Goal: Task Accomplishment & Management: Complete application form

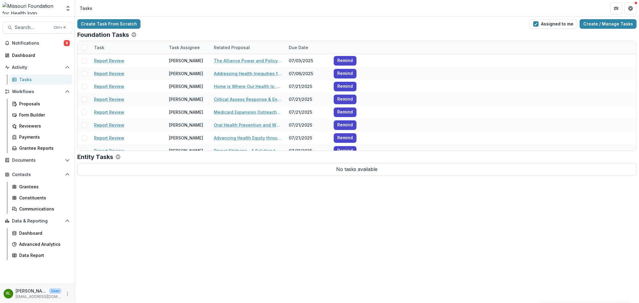
scroll to position [104, 0]
click at [45, 44] on span "Notifications" at bounding box center [38, 43] width 52 height 5
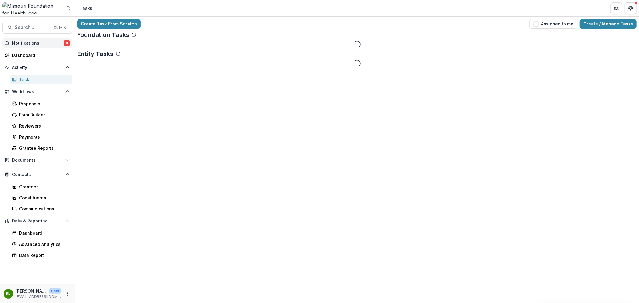
click at [43, 44] on span "Notifications" at bounding box center [38, 43] width 52 height 5
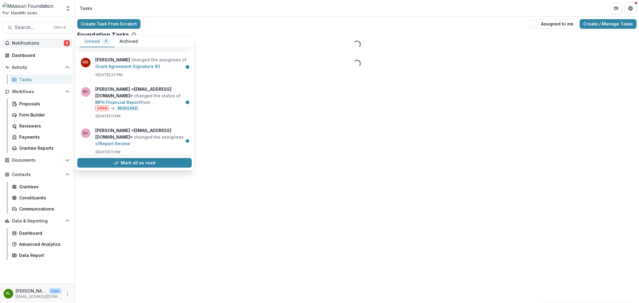
scroll to position [159, 0]
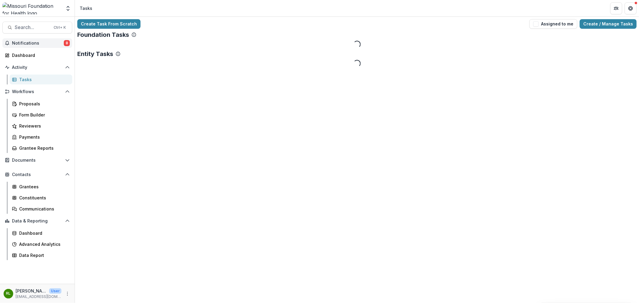
click at [288, 204] on div "Create Task From Scratch Assigned to me Create / Manage Tasks Foundation Tasks …" at bounding box center [357, 160] width 564 height 286
click at [564, 27] on button "Assigned to me" at bounding box center [553, 24] width 48 height 10
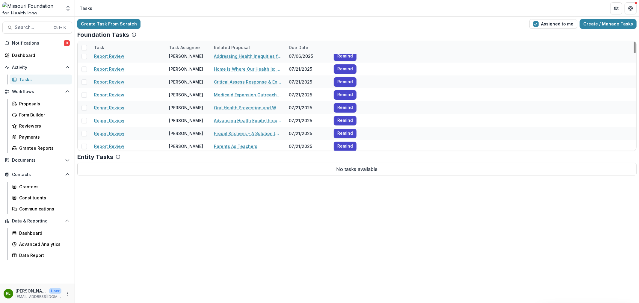
scroll to position [0, 0]
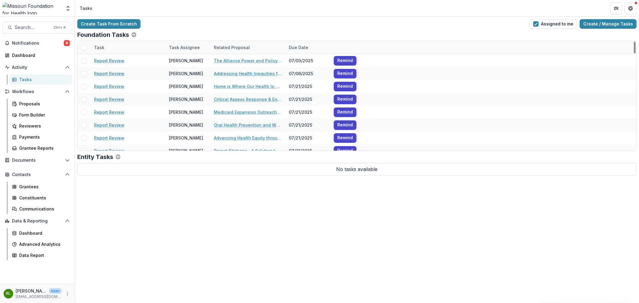
click at [107, 50] on div "Task" at bounding box center [98, 47] width 17 height 6
click at [123, 72] on span "Sort Ascending" at bounding box center [118, 73] width 32 height 5
click at [191, 26] on div "Create Task From Scratch Assigned to me Create / Manage Tasks" at bounding box center [356, 24] width 559 height 10
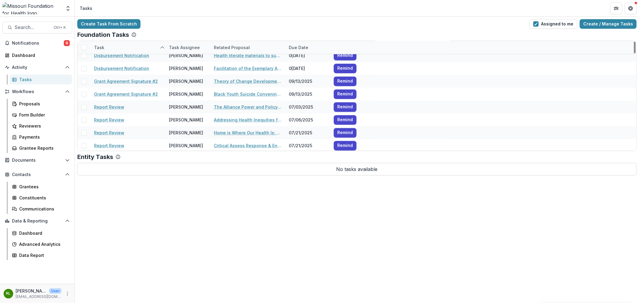
scroll to position [566, 0]
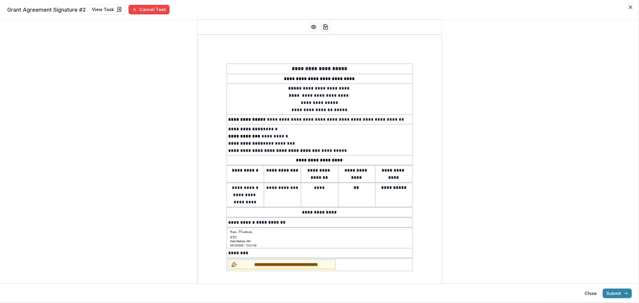
drag, startPoint x: 631, startPoint y: 10, endPoint x: 624, endPoint y: 23, distance: 15.3
click at [631, 10] on button "Close" at bounding box center [631, 7] width 10 height 10
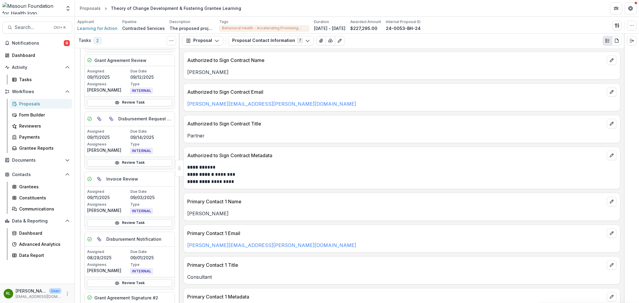
scroll to position [233, 0]
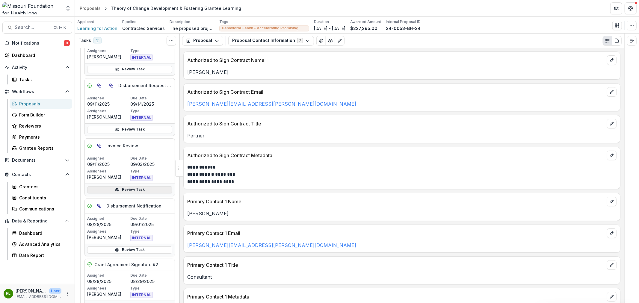
click at [122, 190] on link "Review Task" at bounding box center [129, 189] width 85 height 7
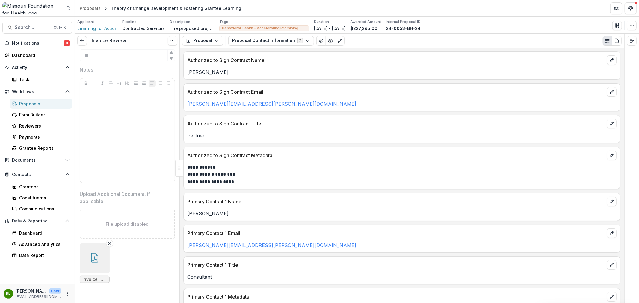
scroll to position [350, 0]
click at [107, 241] on button "button" at bounding box center [95, 244] width 30 height 30
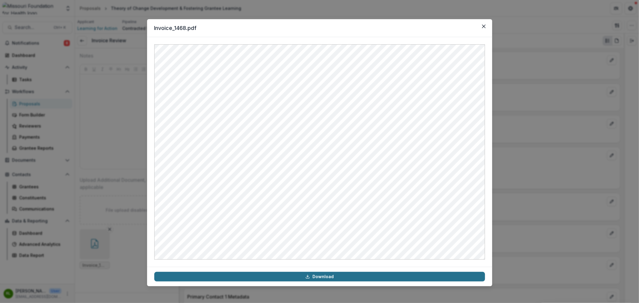
click at [302, 276] on link "Download" at bounding box center [319, 277] width 331 height 10
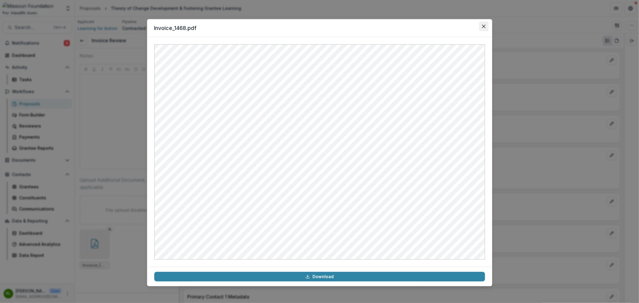
click at [482, 28] on icon "Close" at bounding box center [484, 27] width 4 height 4
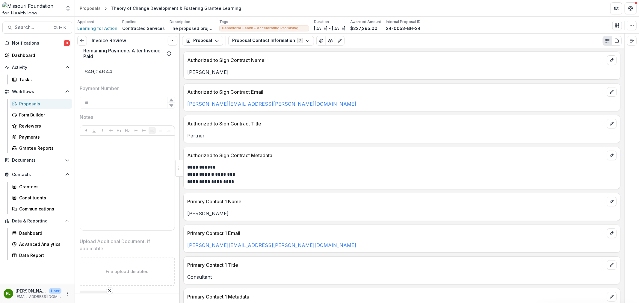
scroll to position [0, 0]
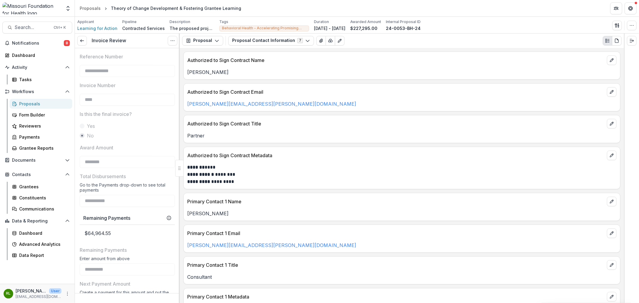
click at [77, 36] on div "Invoice Review View task Reopen Task" at bounding box center [127, 41] width 105 height 15
click at [82, 41] on line at bounding box center [81, 41] width 3 height 0
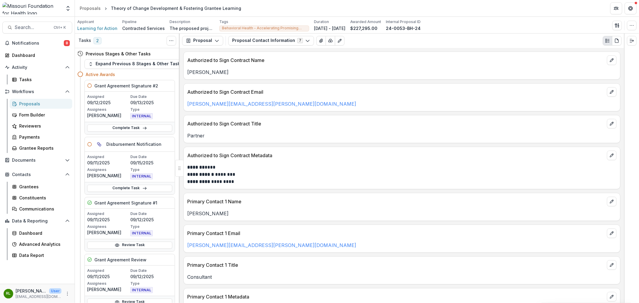
click at [158, 122] on div "Complete Task" at bounding box center [130, 128] width 90 height 12
click at [157, 126] on link "Complete Task" at bounding box center [129, 128] width 85 height 7
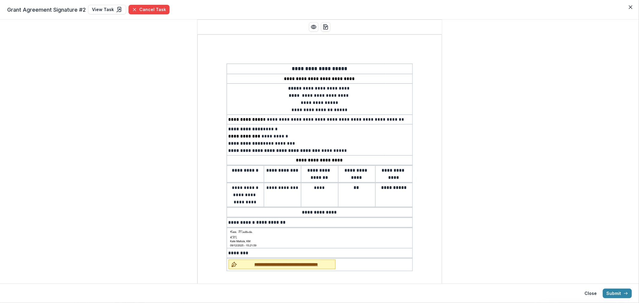
click at [284, 262] on span "**********" at bounding box center [286, 265] width 93 height 6
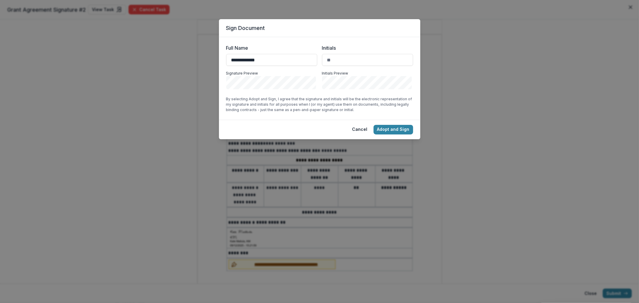
type input "**********"
type input "**"
click at [396, 127] on button "Adopt and Sign" at bounding box center [394, 130] width 40 height 10
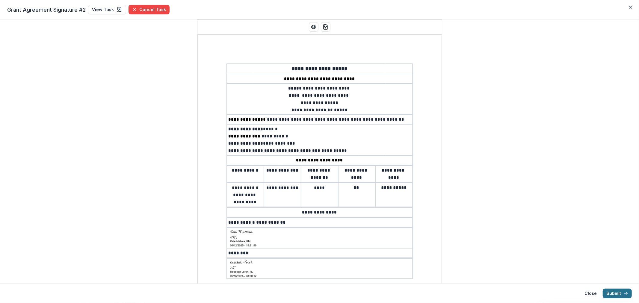
click at [622, 293] on button "Submit" at bounding box center [617, 294] width 29 height 10
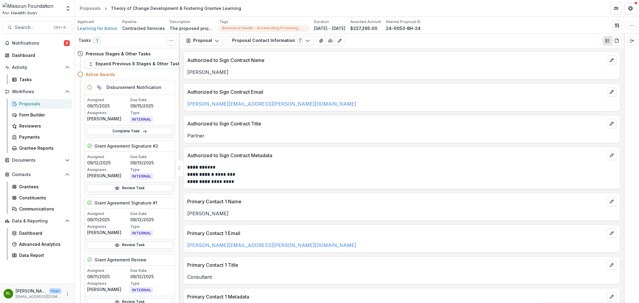
click at [125, 192] on div "Review Task" at bounding box center [130, 188] width 90 height 12
click at [135, 188] on link "Review Task" at bounding box center [129, 188] width 85 height 7
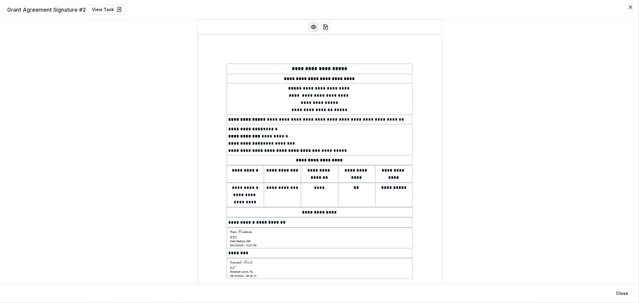
click at [314, 29] on icon "Preview preview-doc.pdf" at bounding box center [314, 27] width 6 height 6
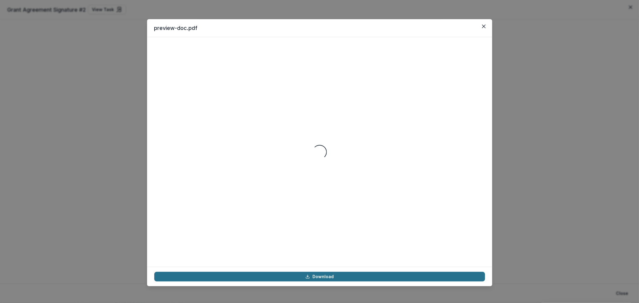
click at [326, 276] on link "Download" at bounding box center [319, 277] width 331 height 10
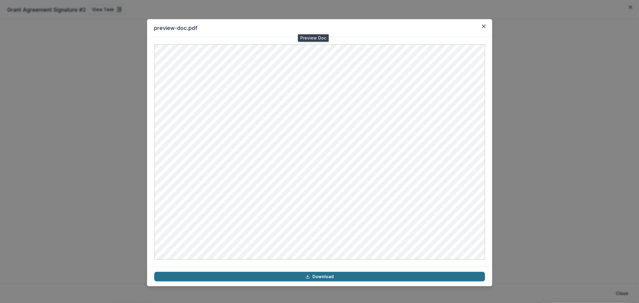
click at [326, 276] on link "Download" at bounding box center [319, 277] width 331 height 10
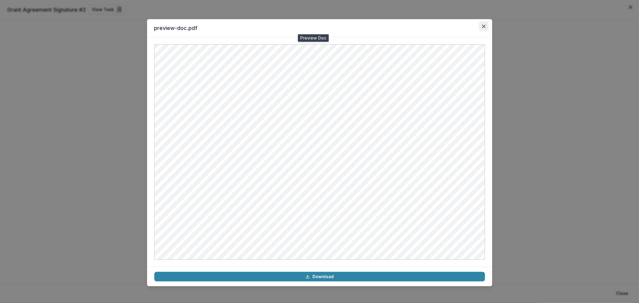
click at [483, 26] on icon "Close" at bounding box center [484, 27] width 4 height 4
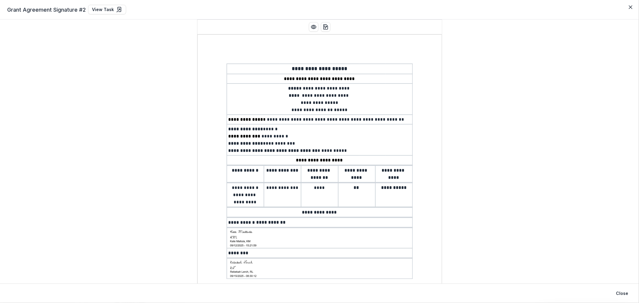
click at [625, 7] on div "Grant Agreement Signature #2 View Task" at bounding box center [319, 10] width 625 height 10
click at [630, 7] on icon "Close" at bounding box center [631, 7] width 4 height 4
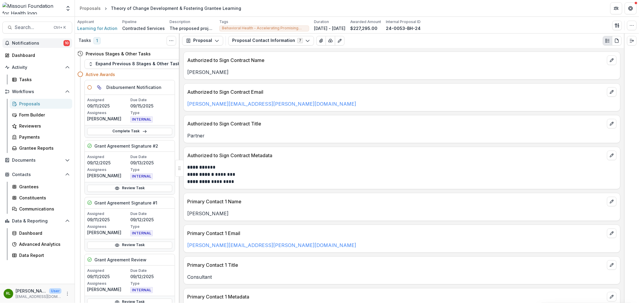
click at [42, 48] on button "Notifications 10" at bounding box center [37, 43] width 70 height 10
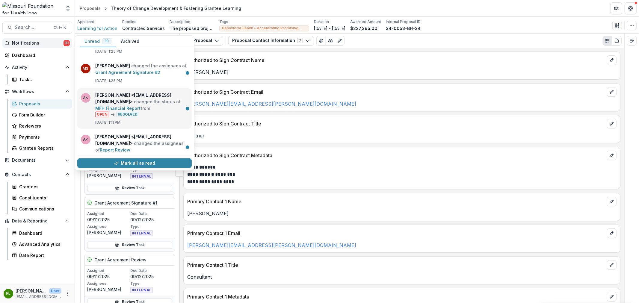
scroll to position [229, 0]
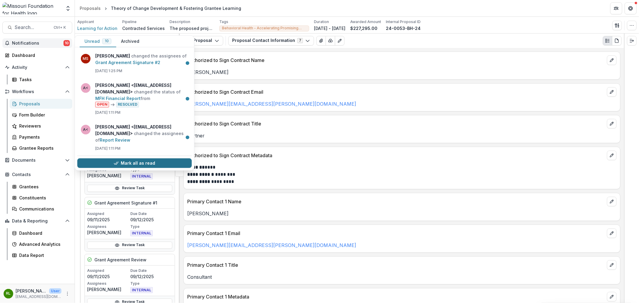
click at [162, 165] on button "Mark all as read" at bounding box center [134, 163] width 114 height 10
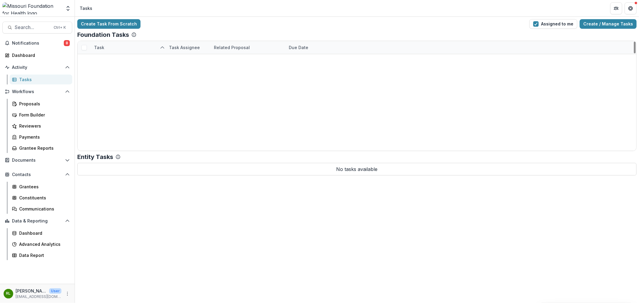
scroll to position [566, 0]
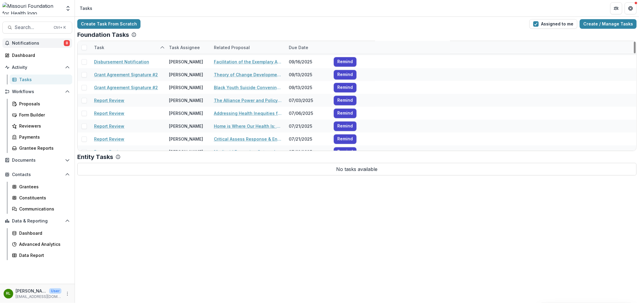
click at [43, 42] on span "Notifications" at bounding box center [38, 43] width 52 height 5
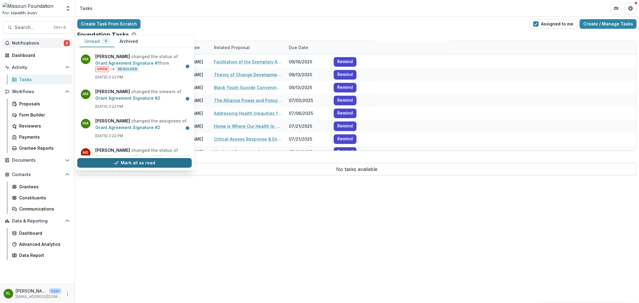
click at [123, 161] on button "Mark all as read" at bounding box center [134, 163] width 114 height 10
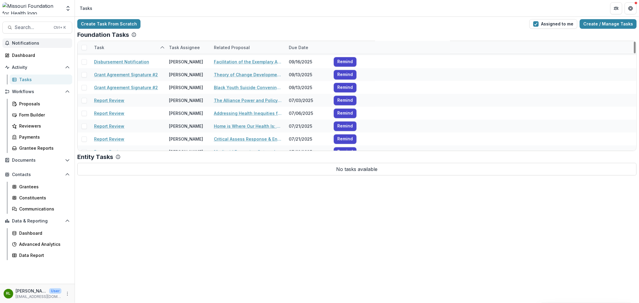
click at [205, 29] on div "Create Task From Scratch Assigned to me Create / Manage Tasks Foundation Tasks …" at bounding box center [357, 97] width 564 height 161
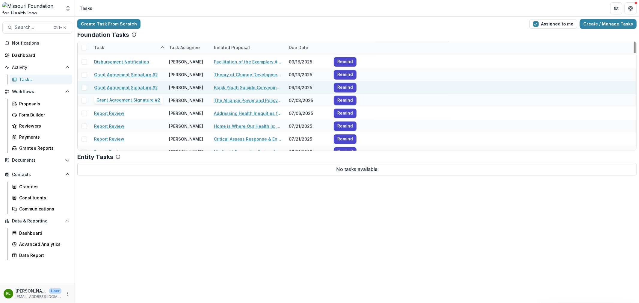
click at [129, 85] on link "Grant Agreement Signature #2" at bounding box center [126, 87] width 64 height 6
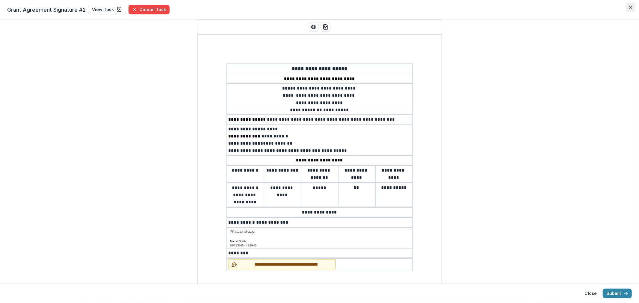
click at [630, 5] on icon "Close" at bounding box center [631, 7] width 4 height 4
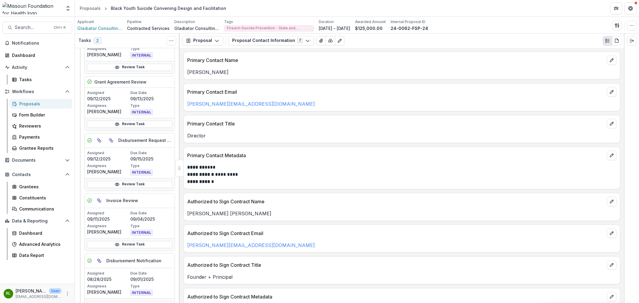
scroll to position [200, 0]
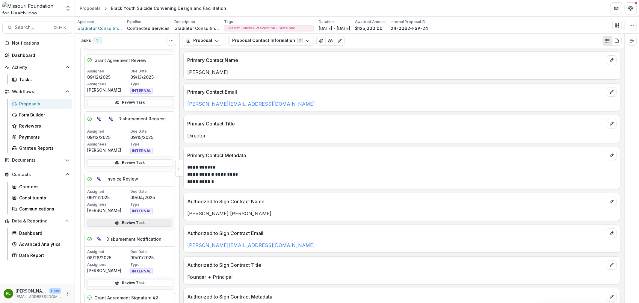
click at [134, 223] on link "Review Task" at bounding box center [129, 223] width 85 height 7
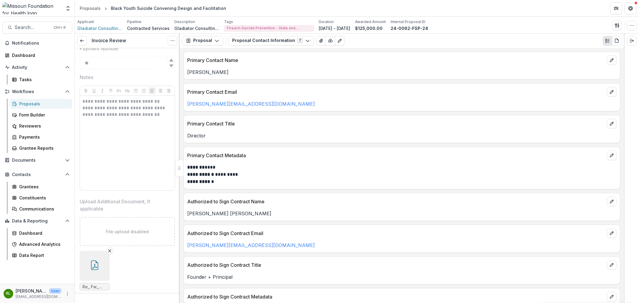
scroll to position [350, 0]
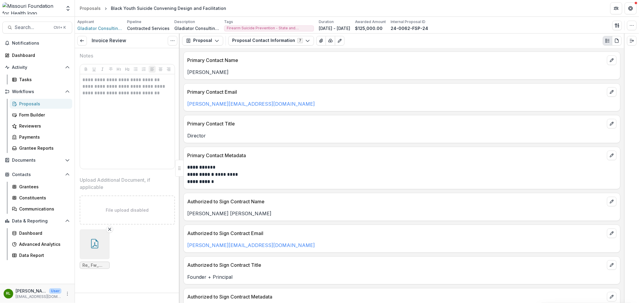
click at [104, 241] on button "button" at bounding box center [95, 244] width 30 height 30
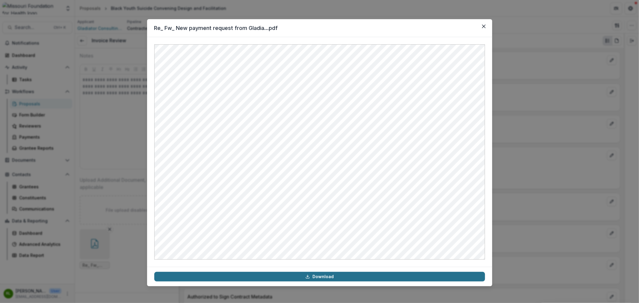
click at [259, 274] on link "Download" at bounding box center [319, 277] width 331 height 10
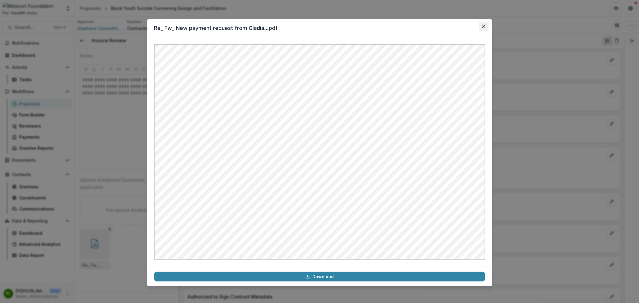
click at [486, 28] on button "Close" at bounding box center [484, 27] width 10 height 10
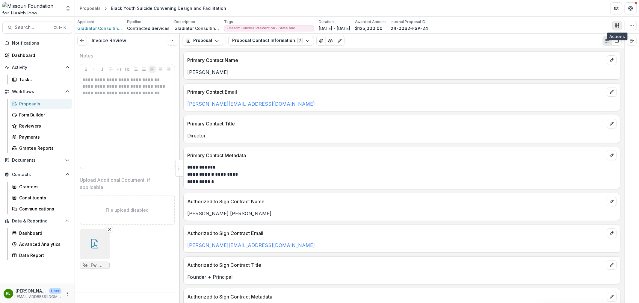
click at [612, 25] on button "button" at bounding box center [617, 26] width 10 height 10
click at [573, 45] on button "Proposal Files" at bounding box center [588, 49] width 64 height 10
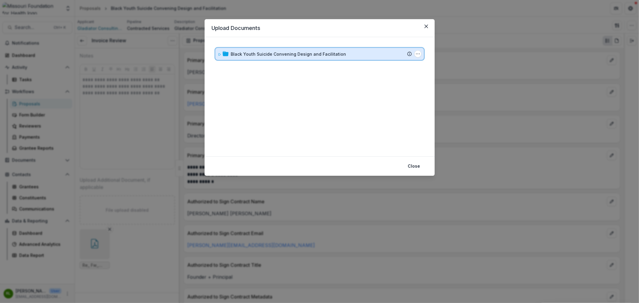
click at [356, 52] on div "Black Youth Suicide Convening Design and Facilitation" at bounding box center [321, 54] width 181 height 6
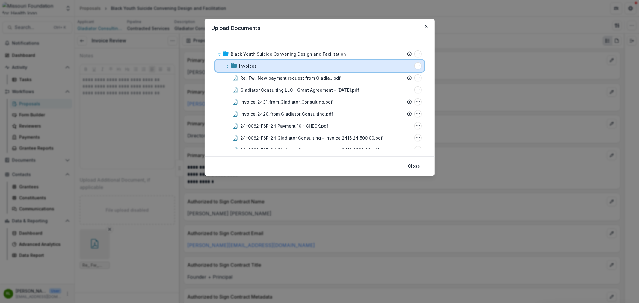
click at [305, 67] on div "Invoices" at bounding box center [325, 66] width 173 height 6
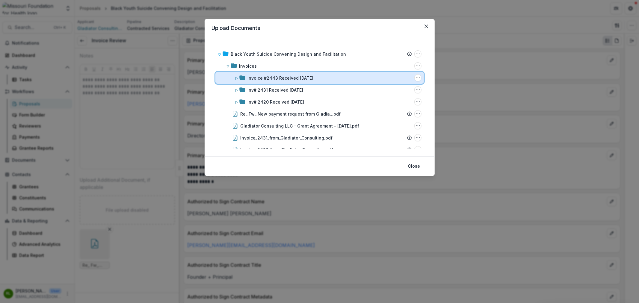
click at [325, 77] on div "Invoice #2443 Received 09/04/2025" at bounding box center [330, 78] width 164 height 6
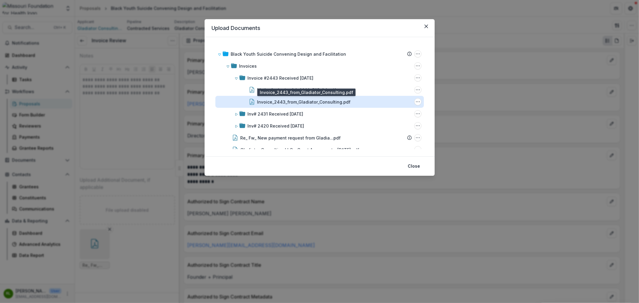
click at [330, 101] on div "Invoice_2443_from_Gladiator_Consulting.pdf" at bounding box center [303, 102] width 93 height 6
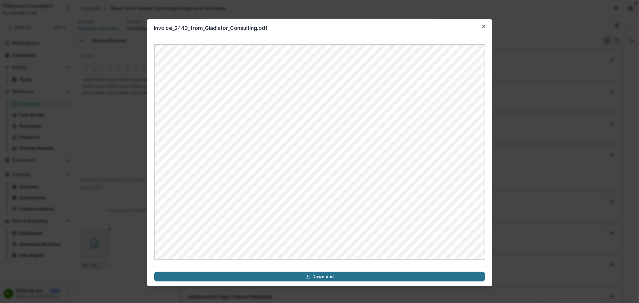
click at [333, 275] on link "Download" at bounding box center [319, 277] width 331 height 10
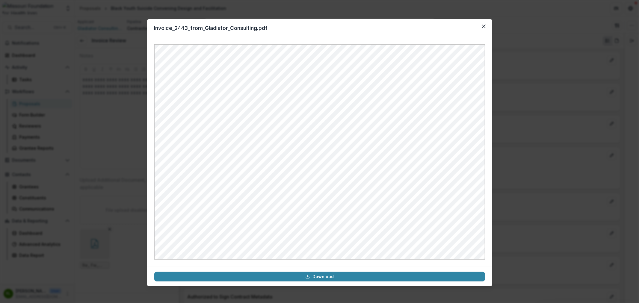
click at [483, 28] on button "Close" at bounding box center [484, 27] width 10 height 10
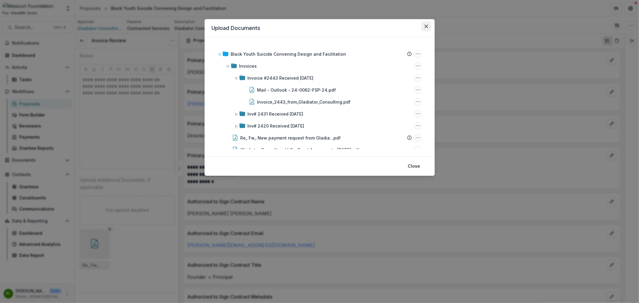
click at [426, 25] on icon "Close" at bounding box center [426, 27] width 4 height 4
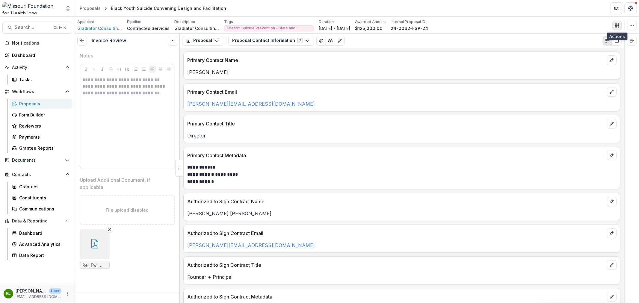
click at [613, 24] on button "button" at bounding box center [617, 26] width 10 height 10
click at [598, 49] on button "Proposal Files" at bounding box center [588, 49] width 64 height 10
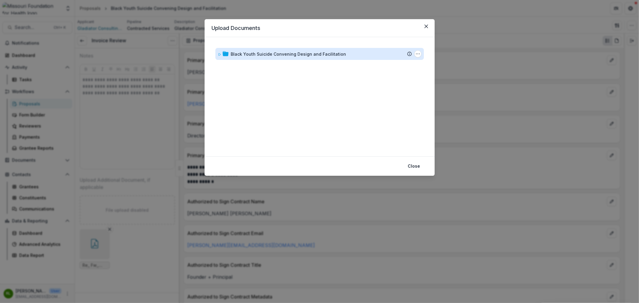
drag, startPoint x: 281, startPoint y: 60, endPoint x: 284, endPoint y: 55, distance: 6.0
click at [282, 58] on div "Black Youth Suicide Convening Design and Facilitation Submission Temelio Propos…" at bounding box center [320, 96] width 216 height 105
click at [284, 58] on div "Black Youth Suicide Convening Design and Facilitation Submission Temelio Propos…" at bounding box center [319, 54] width 208 height 12
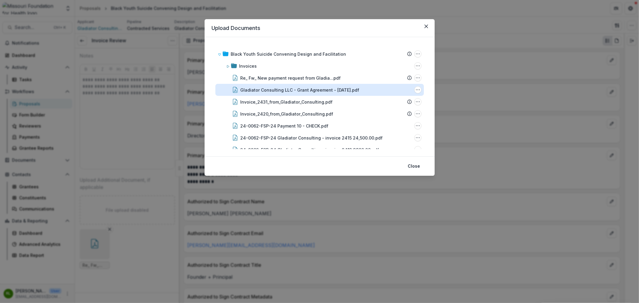
scroll to position [304, 0]
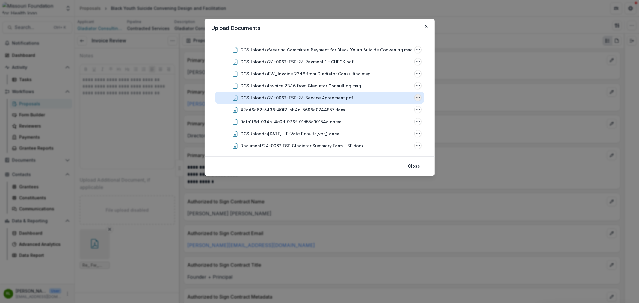
click at [415, 95] on icon "GCSUploads/24-0062-FSP-24 Service Agreement.pdf Options" at bounding box center [417, 97] width 5 height 5
click at [381, 121] on button "Download" at bounding box center [388, 119] width 64 height 10
click at [427, 29] on button "Close" at bounding box center [426, 27] width 10 height 10
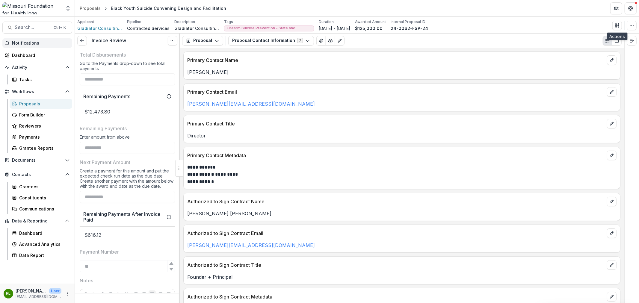
scroll to position [117, 0]
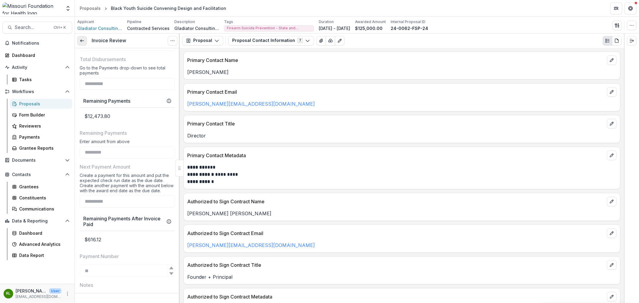
click at [83, 41] on icon at bounding box center [82, 40] width 5 height 5
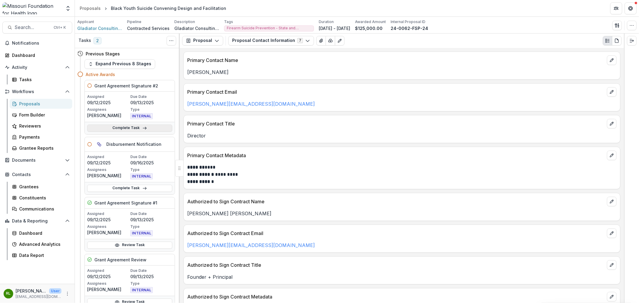
click at [163, 127] on link "Complete Task" at bounding box center [129, 128] width 85 height 7
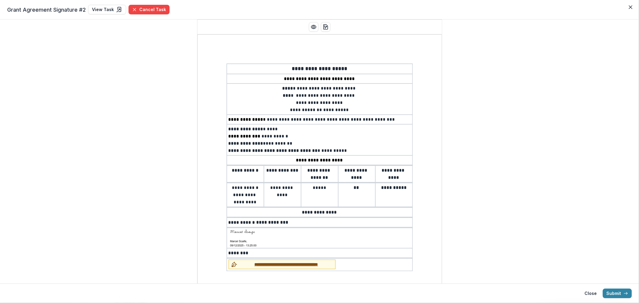
scroll to position [33, 0]
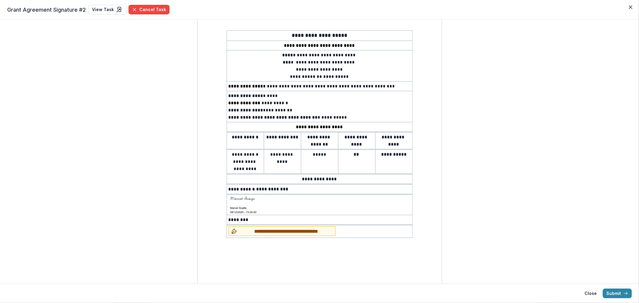
click at [296, 234] on div "**********" at bounding box center [319, 159] width 244 height 316
click at [298, 231] on button "**********" at bounding box center [282, 231] width 107 height 10
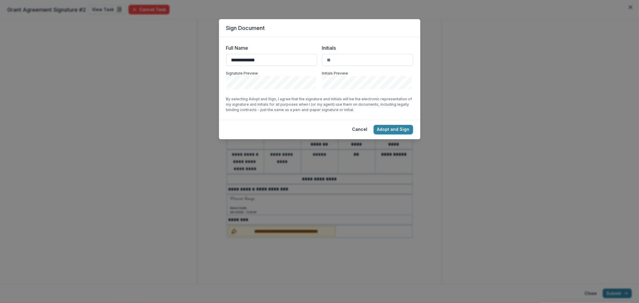
type input "**********"
type input "*"
type input "**"
click at [402, 127] on button "Adopt and Sign" at bounding box center [394, 130] width 40 height 10
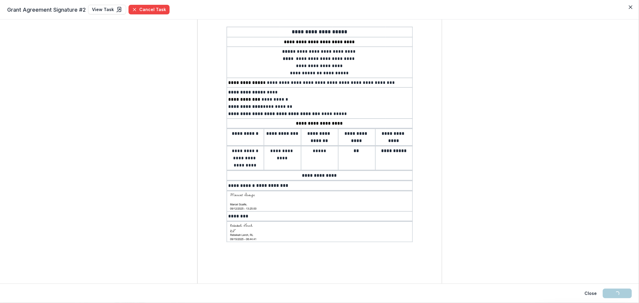
scroll to position [0, 0]
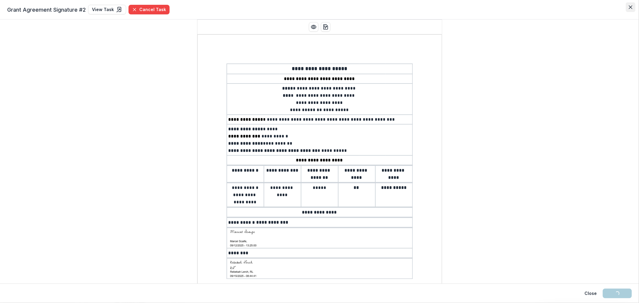
click at [628, 7] on button "Close" at bounding box center [631, 7] width 10 height 10
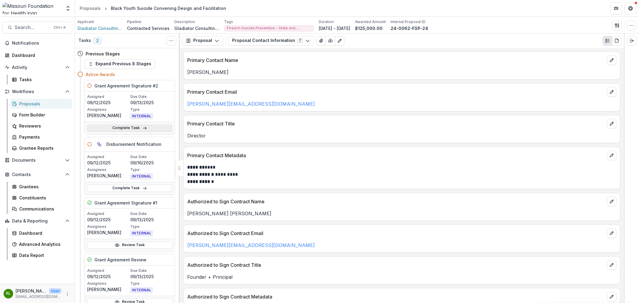
click at [121, 128] on link "Complete Task" at bounding box center [129, 128] width 85 height 7
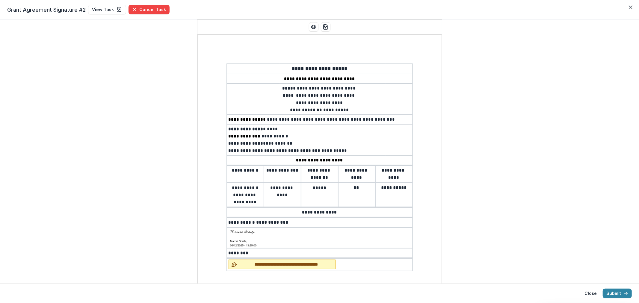
click at [309, 265] on button "**********" at bounding box center [282, 265] width 107 height 10
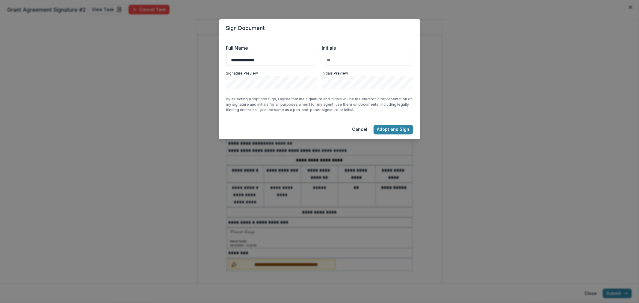
type input "**********"
type input "**"
click at [391, 130] on button "Adopt and Sign" at bounding box center [394, 130] width 40 height 10
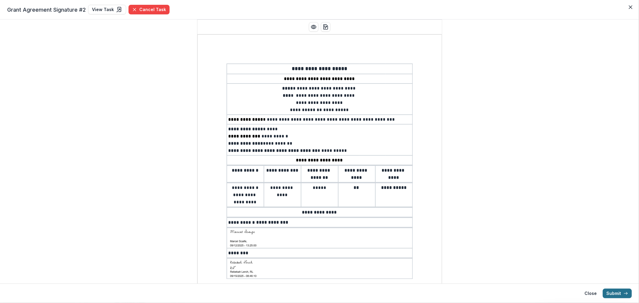
click at [619, 294] on button "Submit" at bounding box center [617, 294] width 29 height 10
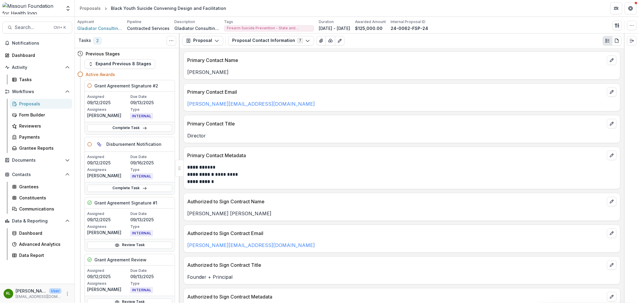
click at [139, 132] on div "Complete Task" at bounding box center [130, 128] width 90 height 12
